Goal: Transaction & Acquisition: Purchase product/service

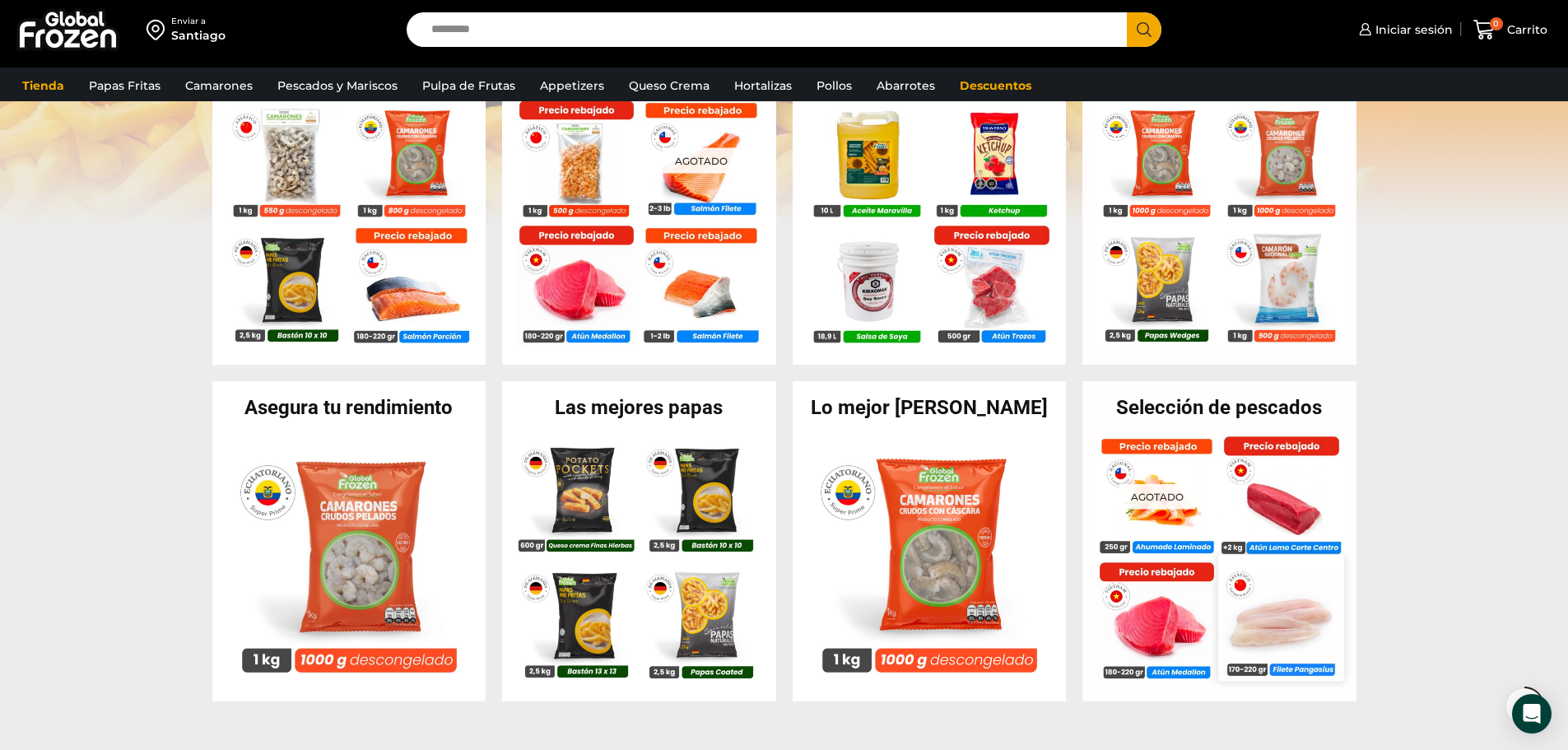
scroll to position [412, 0]
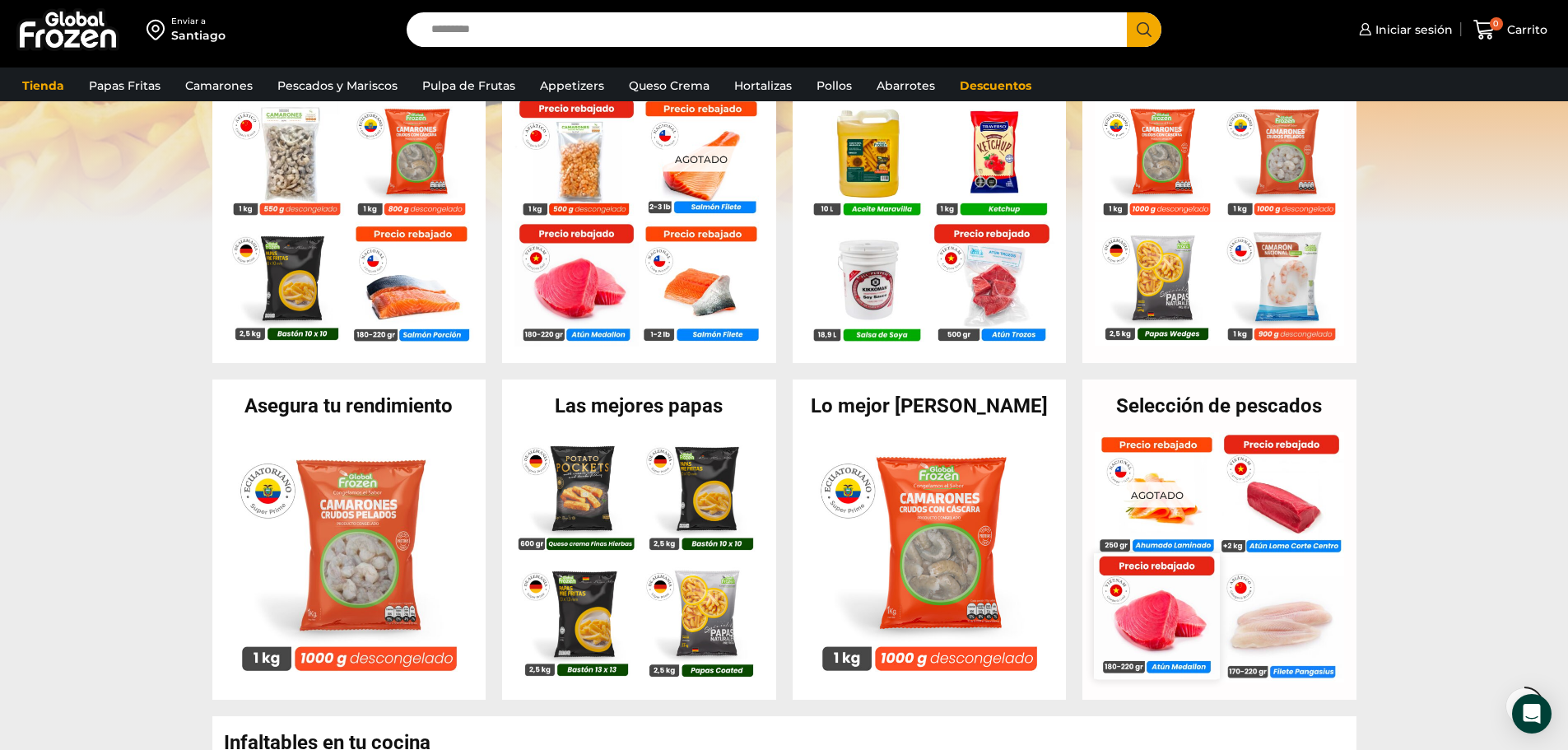
click at [1143, 612] on img at bounding box center [1156, 615] width 125 height 125
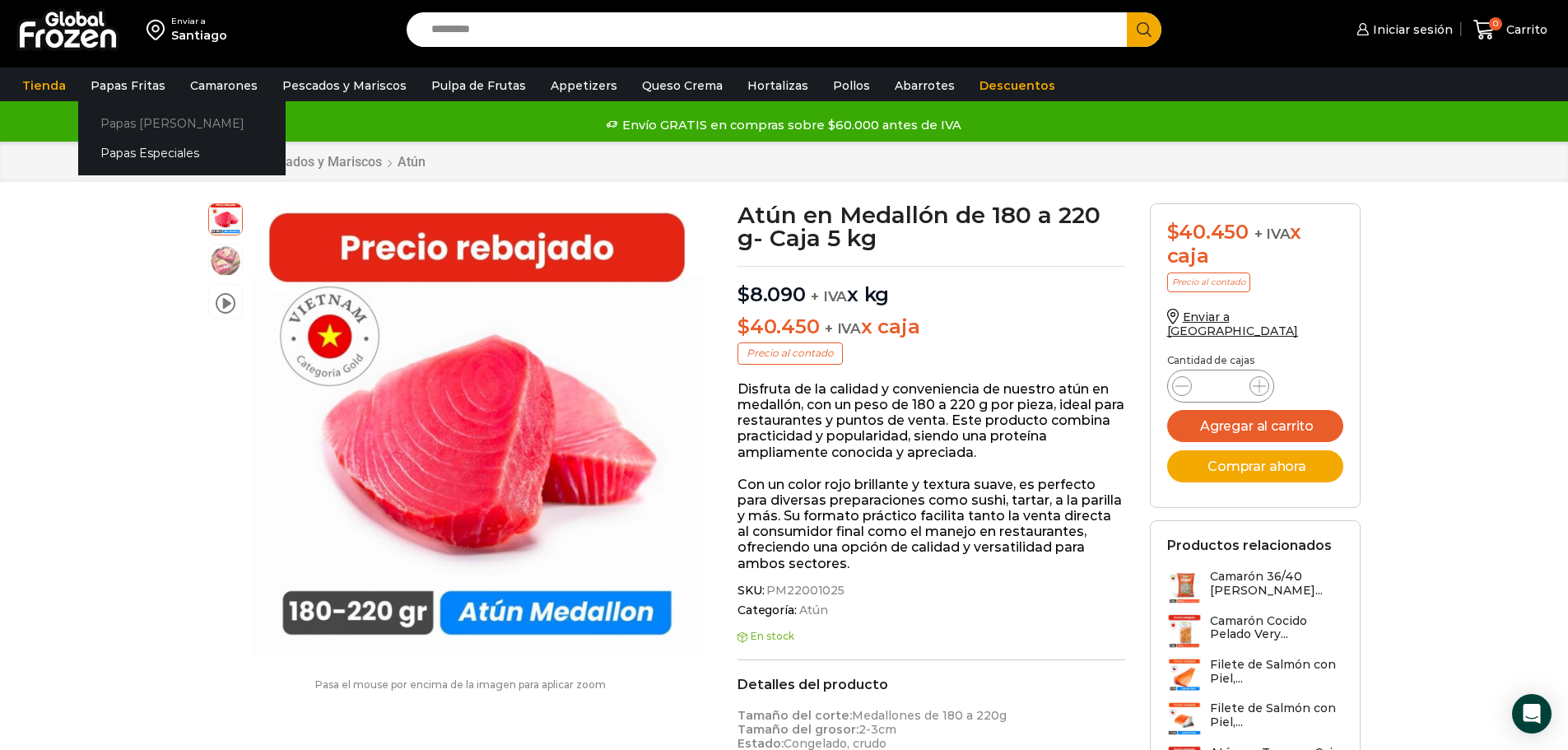
click at [152, 128] on link "Papas [PERSON_NAME]" at bounding box center [181, 123] width 207 height 31
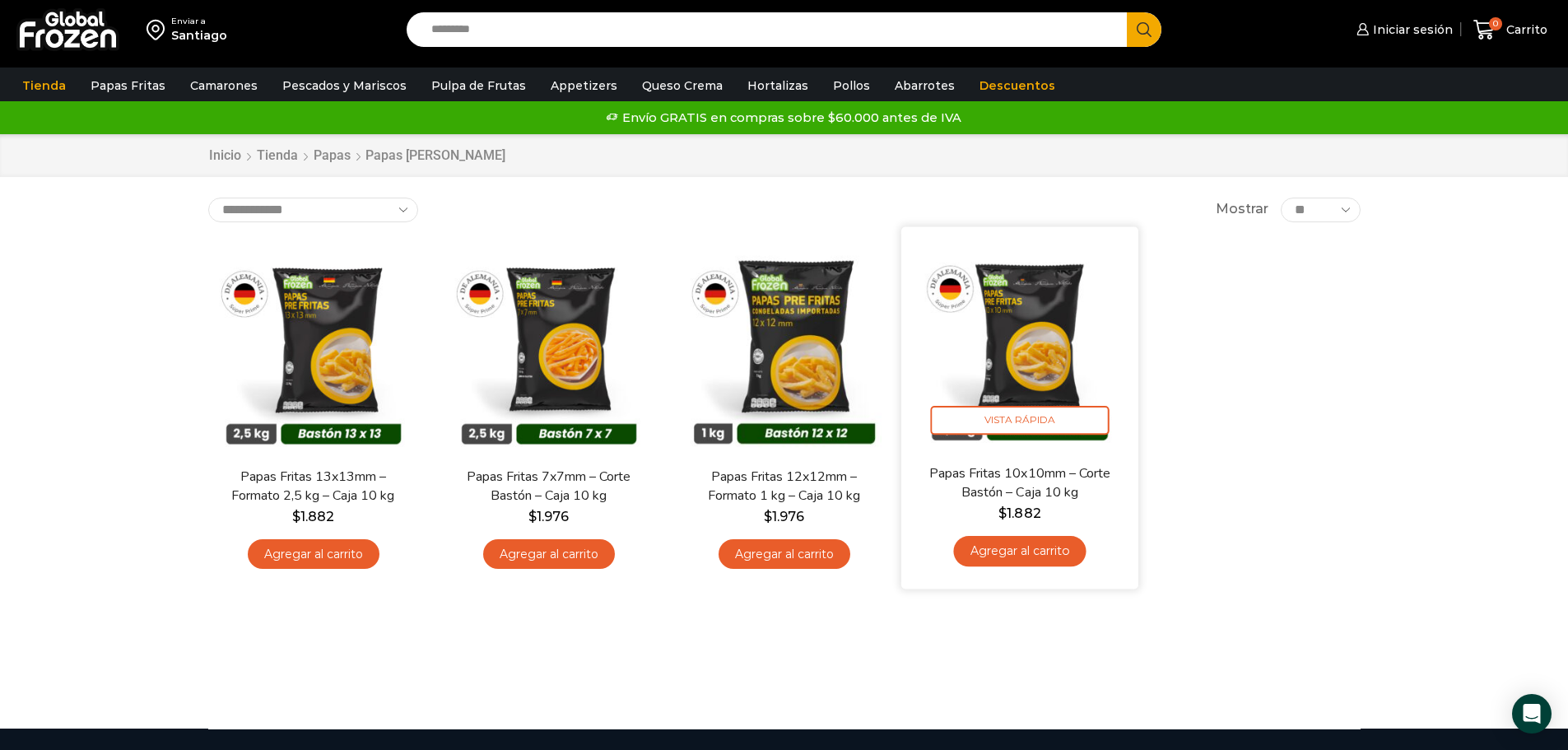
click at [1055, 402] on img at bounding box center [1020, 345] width 213 height 213
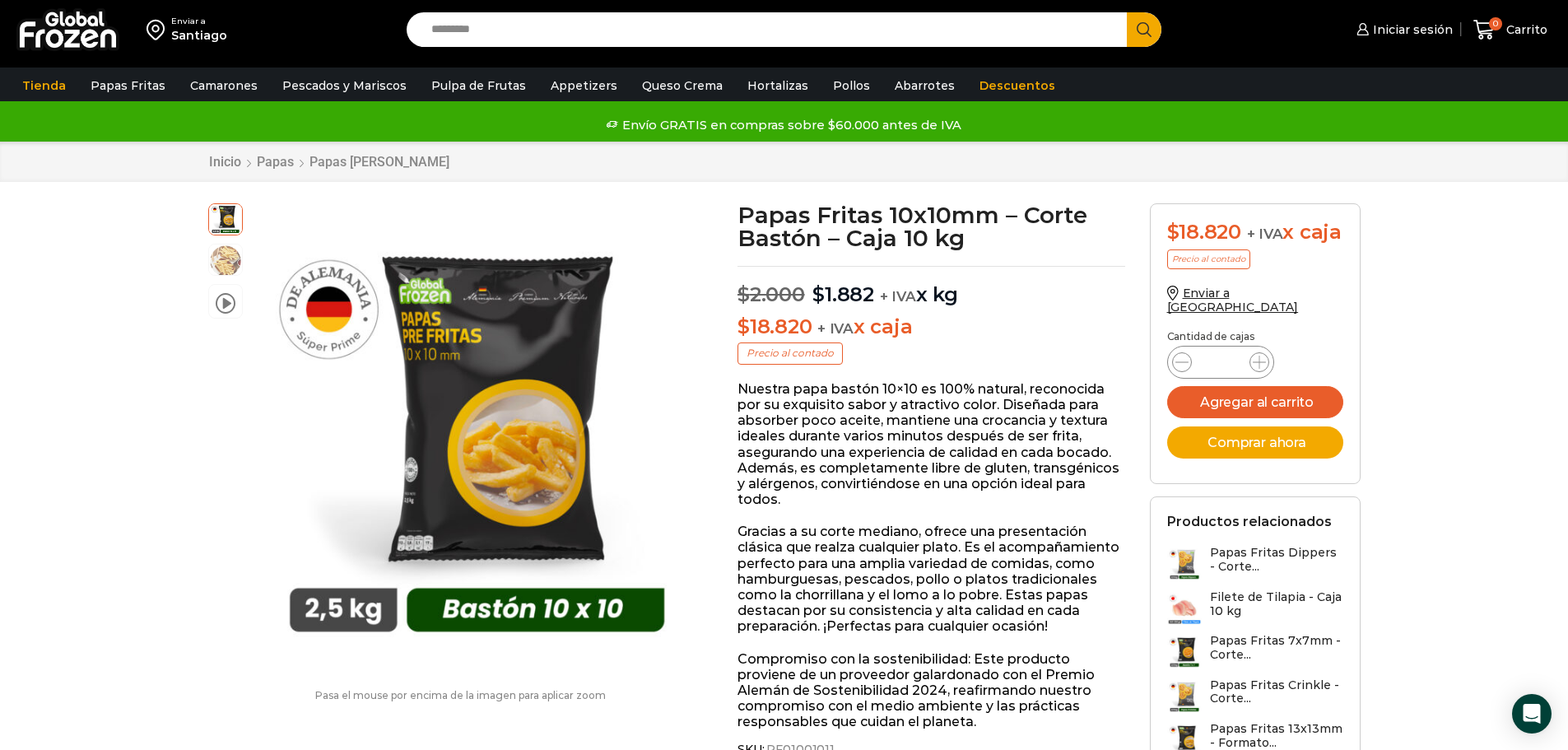
scroll to position [83, 0]
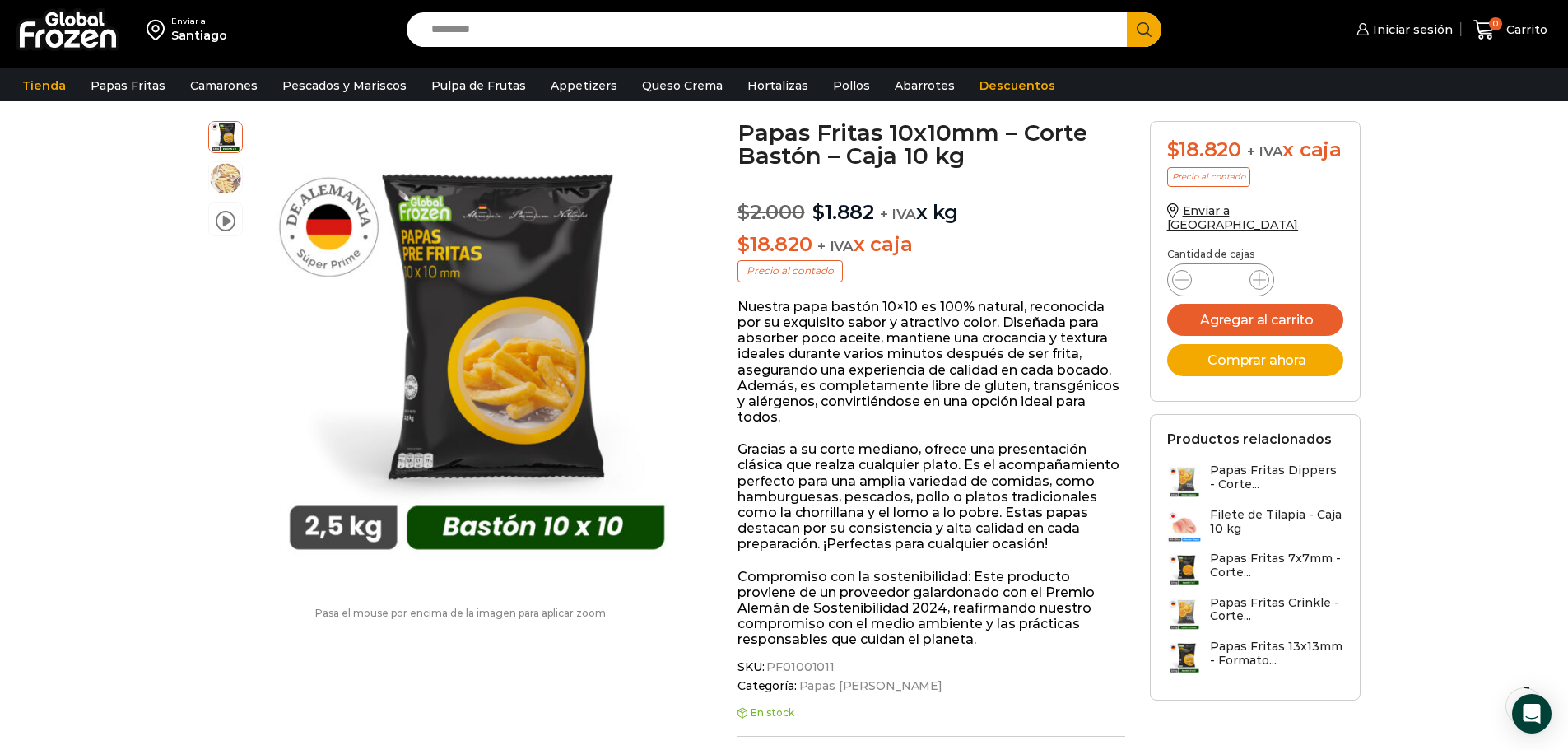
click at [1080, 244] on p "$ 18.820 + IVA x caja" at bounding box center [931, 244] width 387 height 24
